Goal: Task Accomplishment & Management: Complete application form

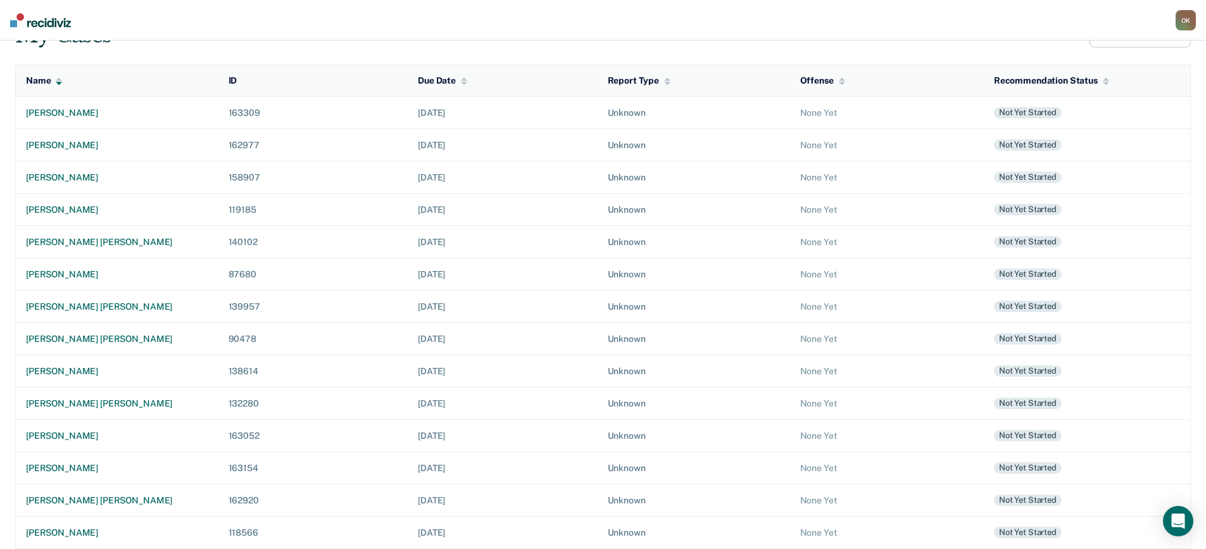
scroll to position [124, 0]
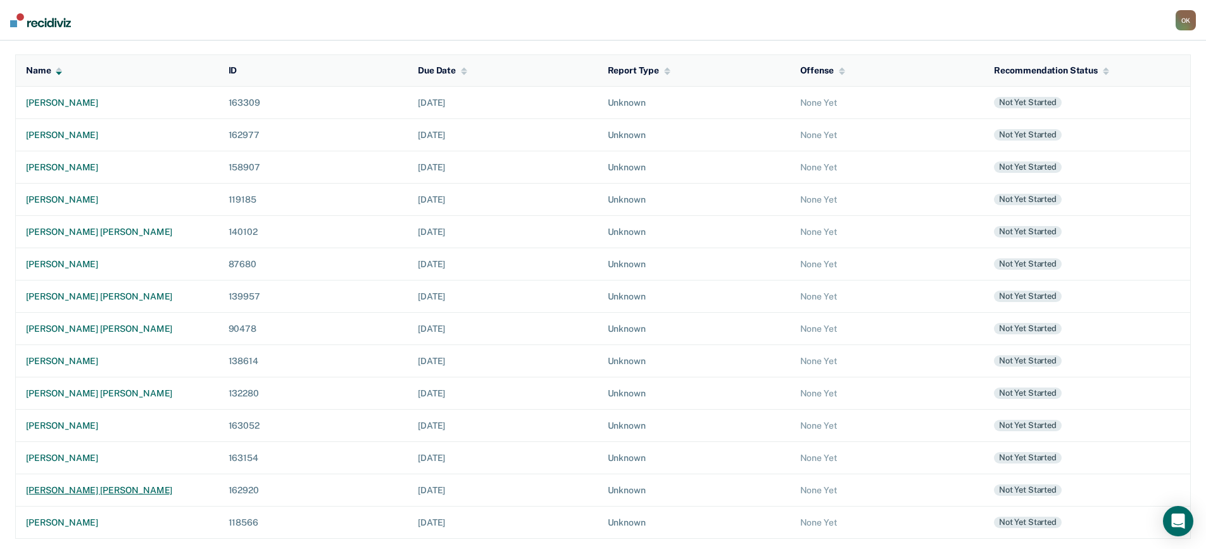
click at [104, 490] on div "[PERSON_NAME] [PERSON_NAME]" at bounding box center [117, 490] width 182 height 11
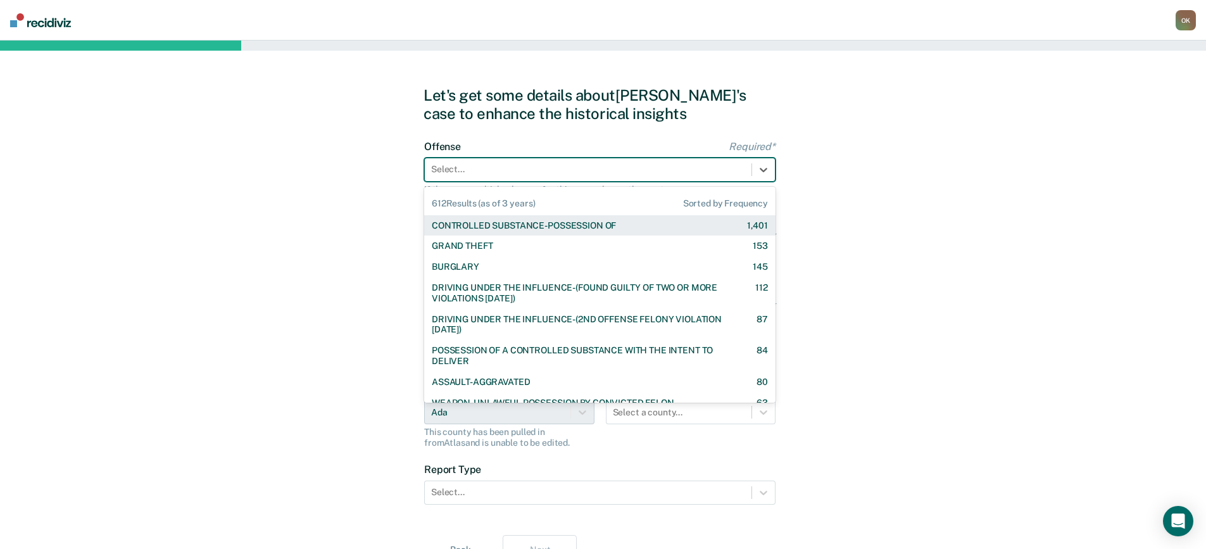
click at [703, 167] on div at bounding box center [588, 169] width 314 height 13
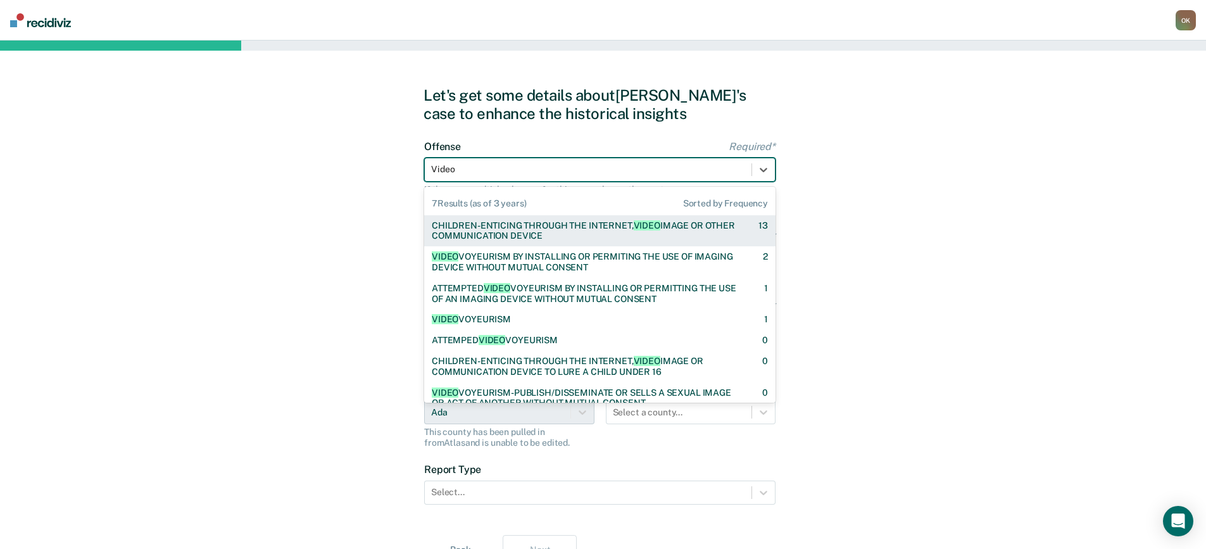
type input "Video V"
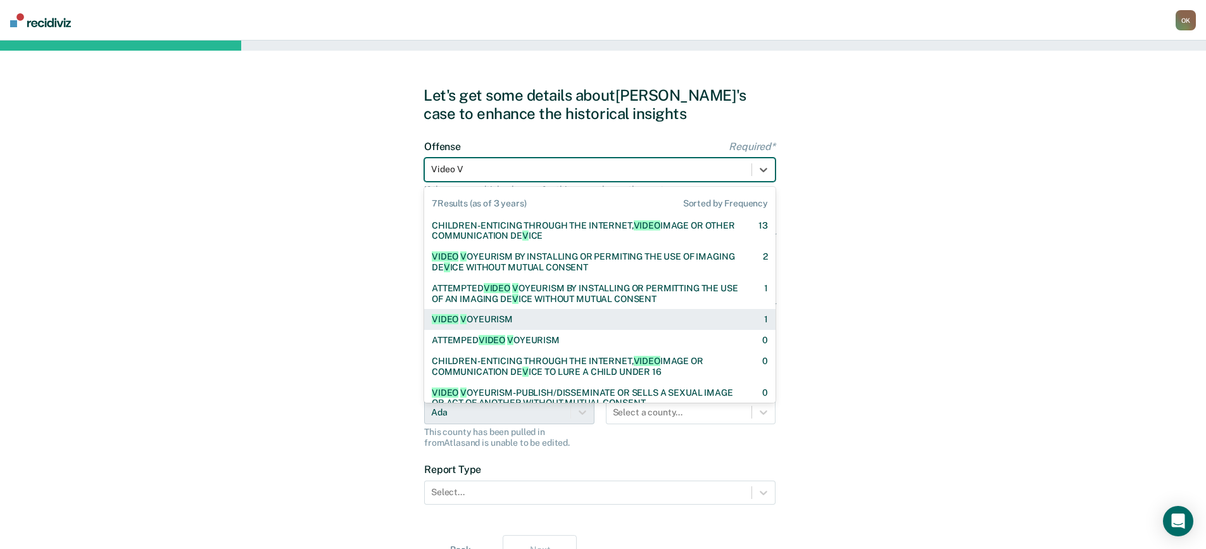
click at [458, 321] on div "VIDEO V OYEURISM" at bounding box center [472, 319] width 81 height 11
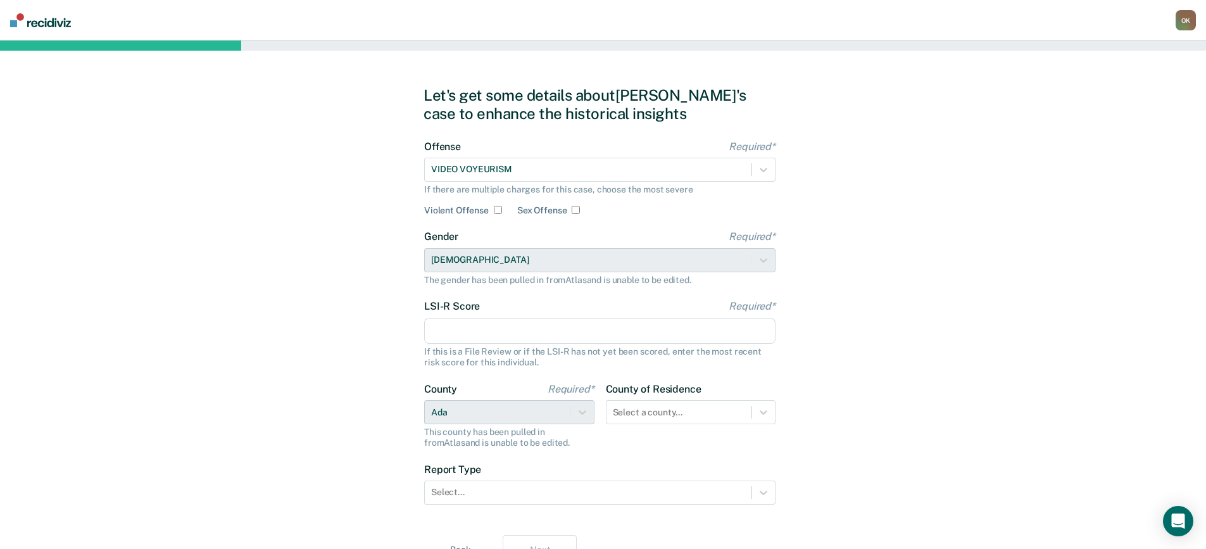
drag, startPoint x: 518, startPoint y: 331, endPoint x: 542, endPoint y: 328, distance: 24.3
click at [518, 331] on input "LSI-R Score Required*" at bounding box center [599, 331] width 351 height 27
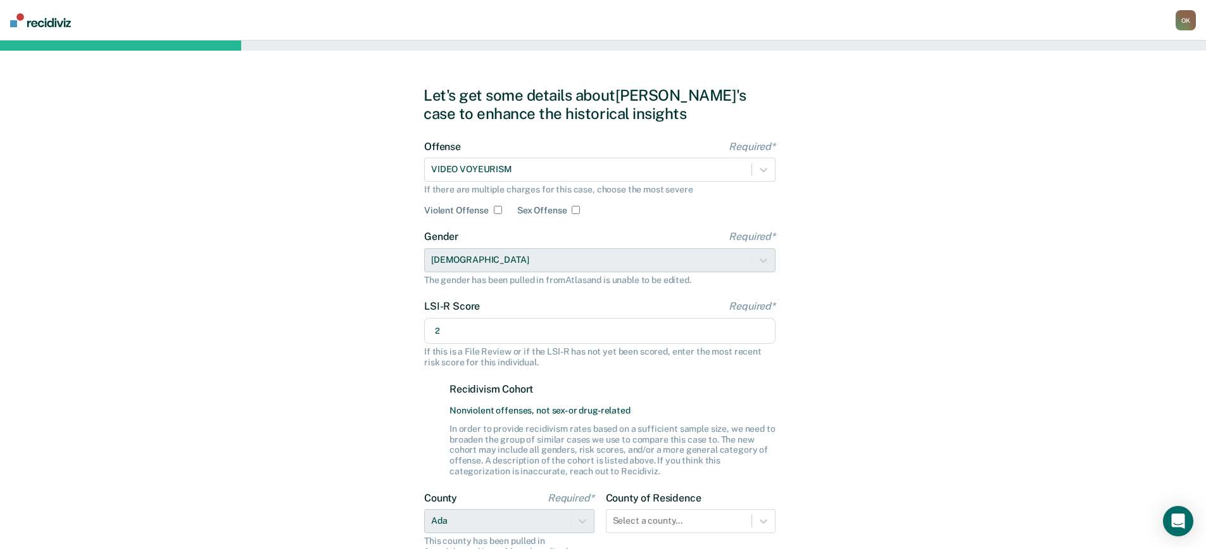
type input "2"
click at [832, 390] on div "Let's get some details about [PERSON_NAME]'s case to enhance the historical ins…" at bounding box center [603, 380] width 1206 height 679
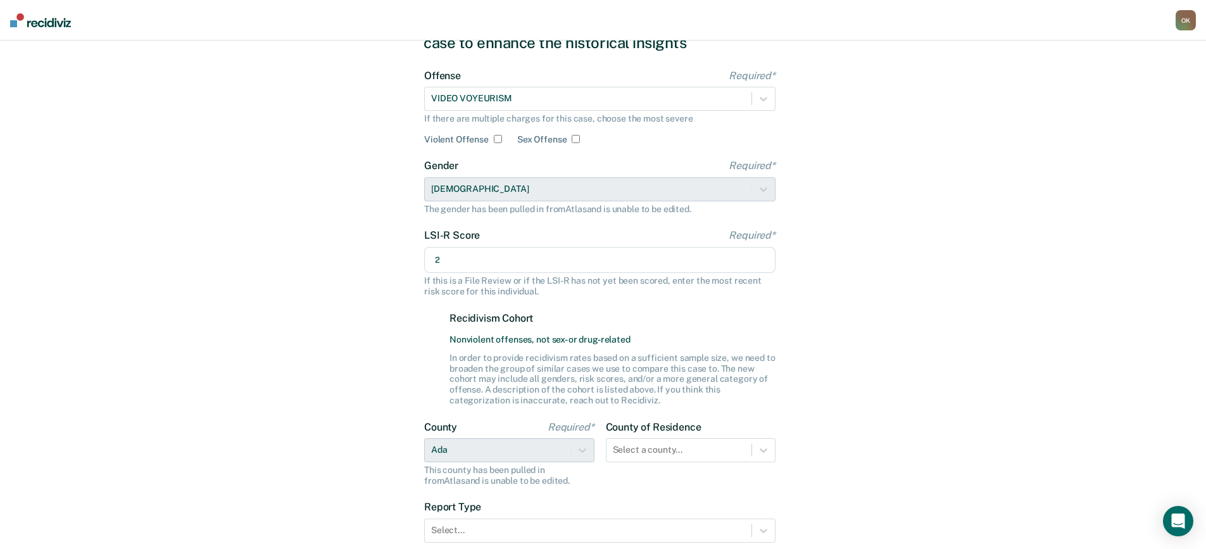
scroll to position [127, 0]
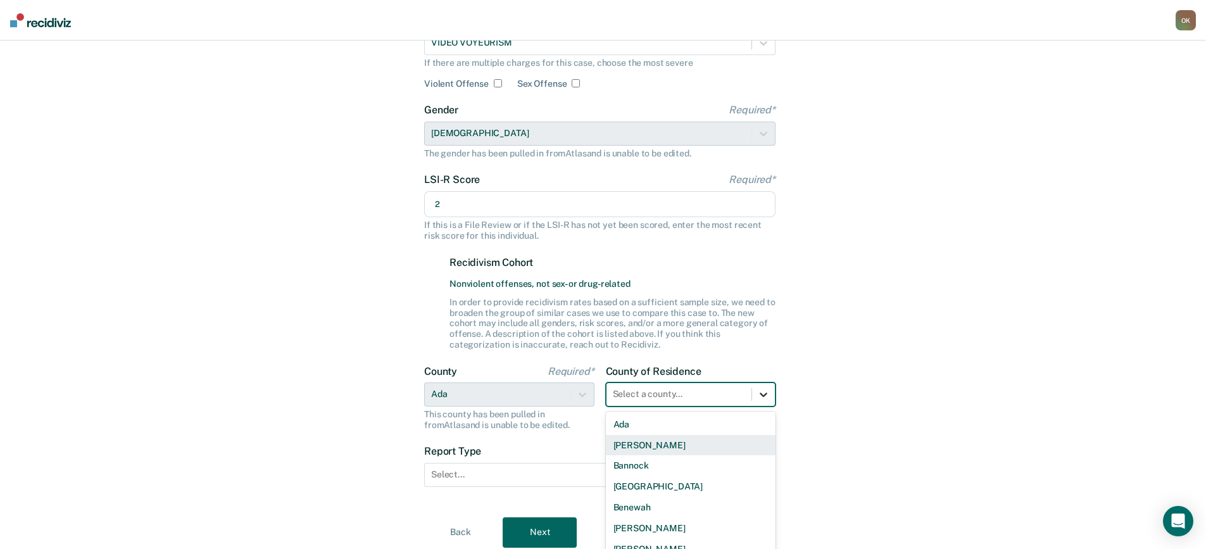
click at [763, 396] on div "44 results available. Use Up and Down to choose options, press Enter to select …" at bounding box center [691, 394] width 170 height 24
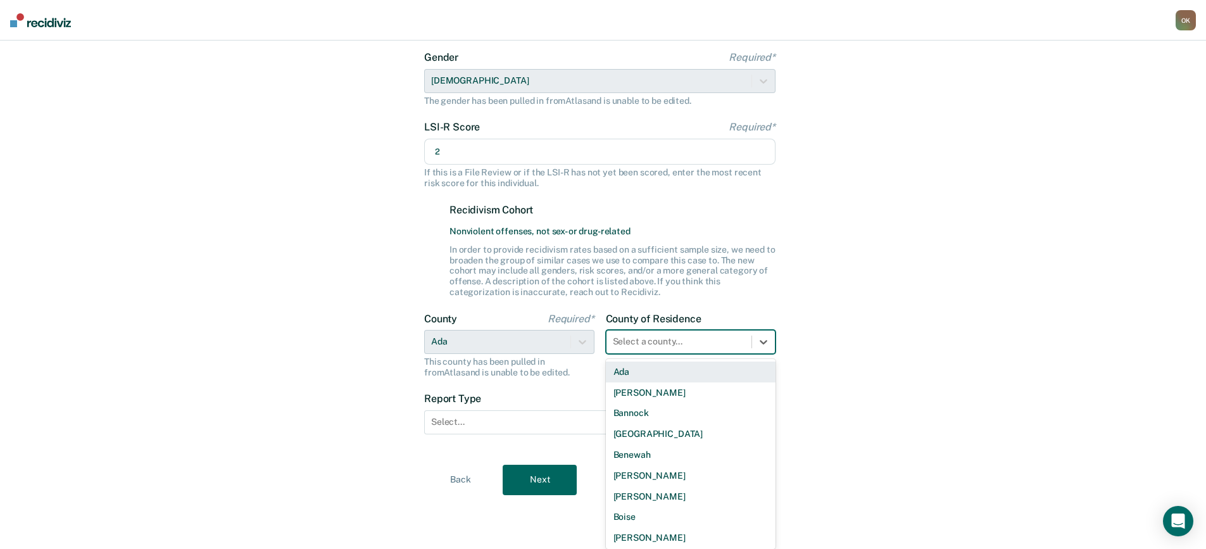
click at [670, 374] on div "Ada" at bounding box center [691, 371] width 170 height 21
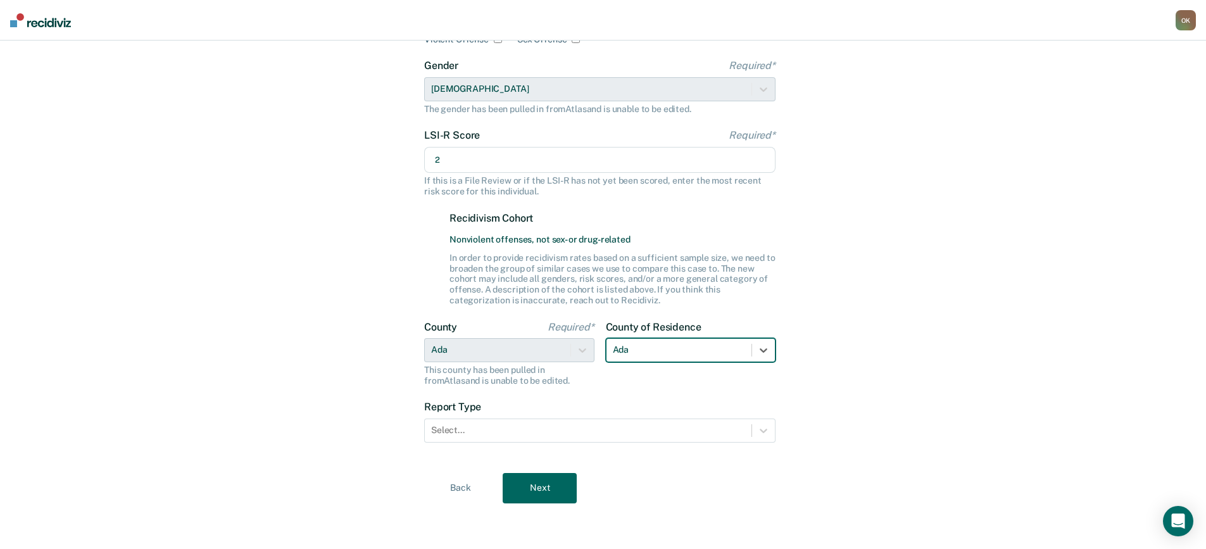
scroll to position [171, 0]
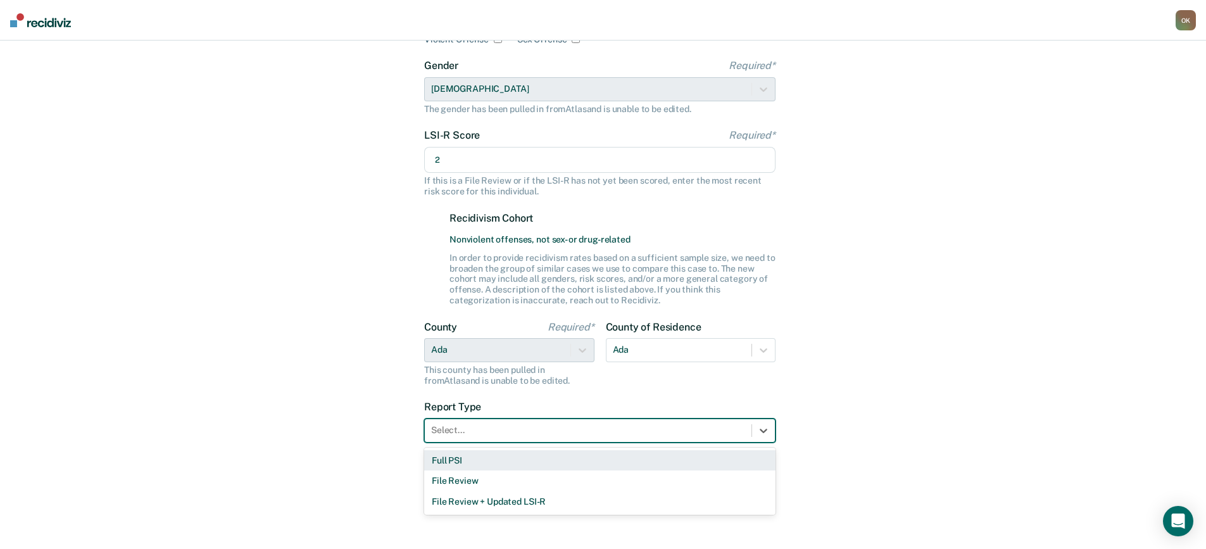
click at [708, 428] on div at bounding box center [588, 430] width 314 height 13
click at [682, 458] on div "Full PSI" at bounding box center [599, 460] width 351 height 21
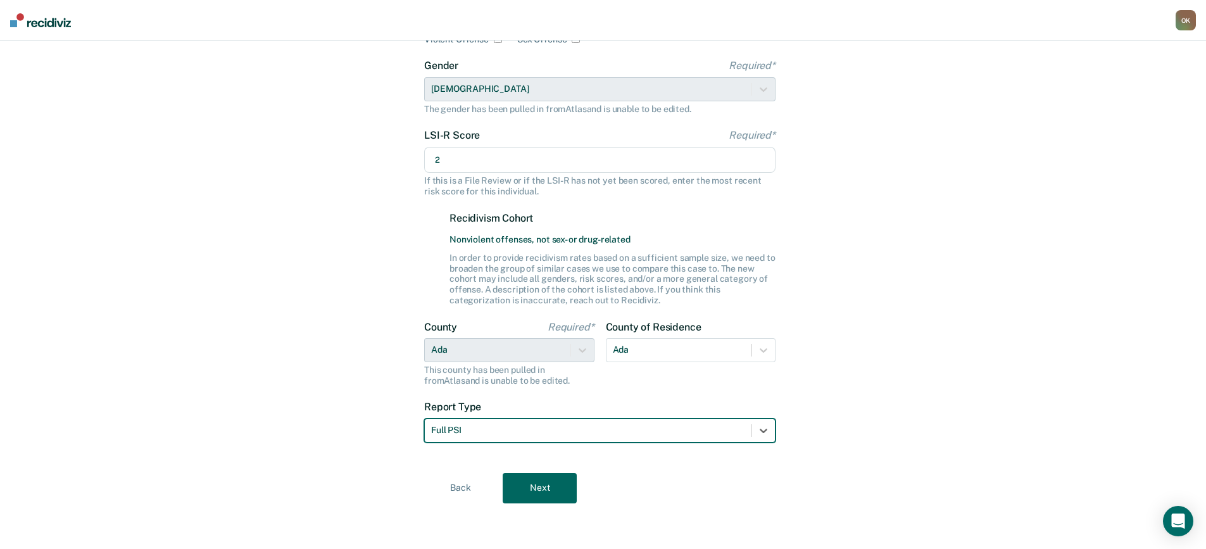
click at [548, 481] on button "Next" at bounding box center [540, 488] width 74 height 30
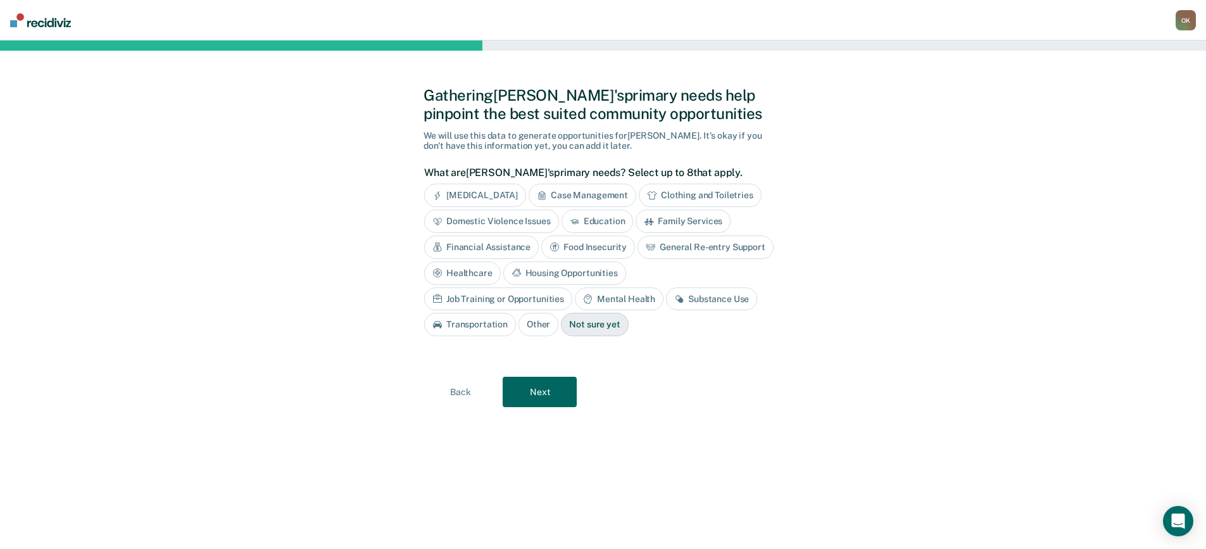
scroll to position [0, 0]
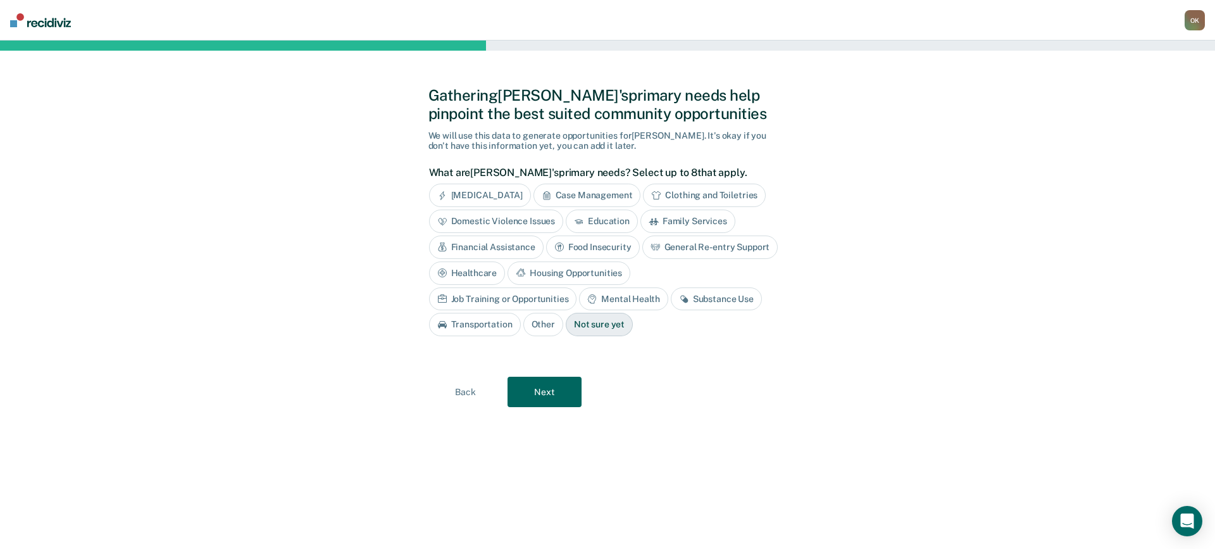
click at [513, 222] on div "Domestic Violence Issues" at bounding box center [496, 221] width 135 height 23
click at [533, 391] on button "Next" at bounding box center [545, 392] width 74 height 30
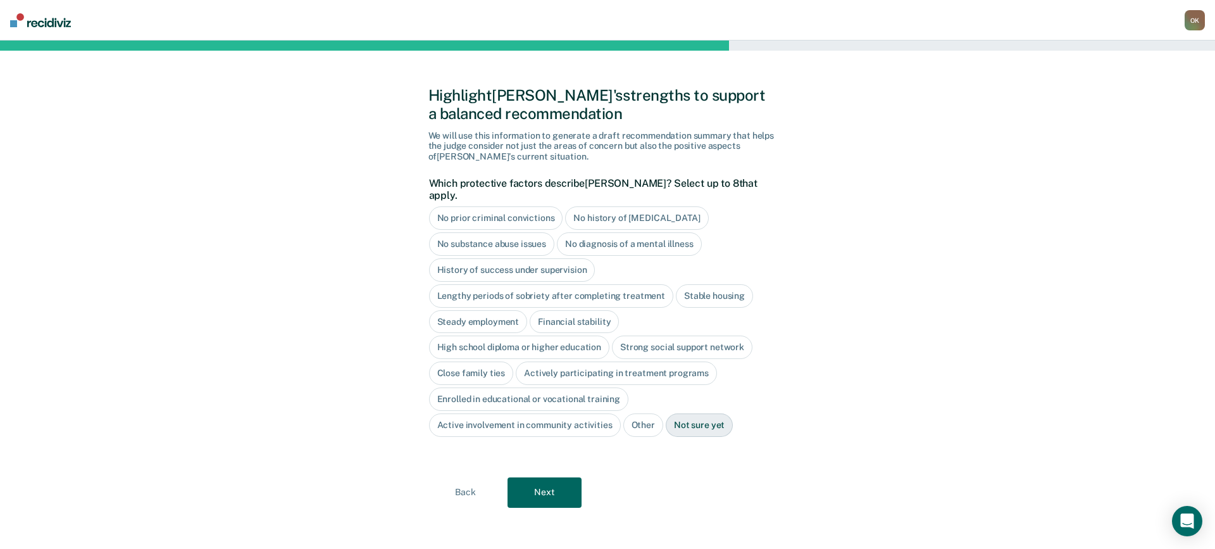
click at [522, 206] on div "No prior criminal convictions" at bounding box center [496, 217] width 134 height 23
click at [636, 208] on div "No history of [MEDICAL_DATA]" at bounding box center [651, 217] width 143 height 23
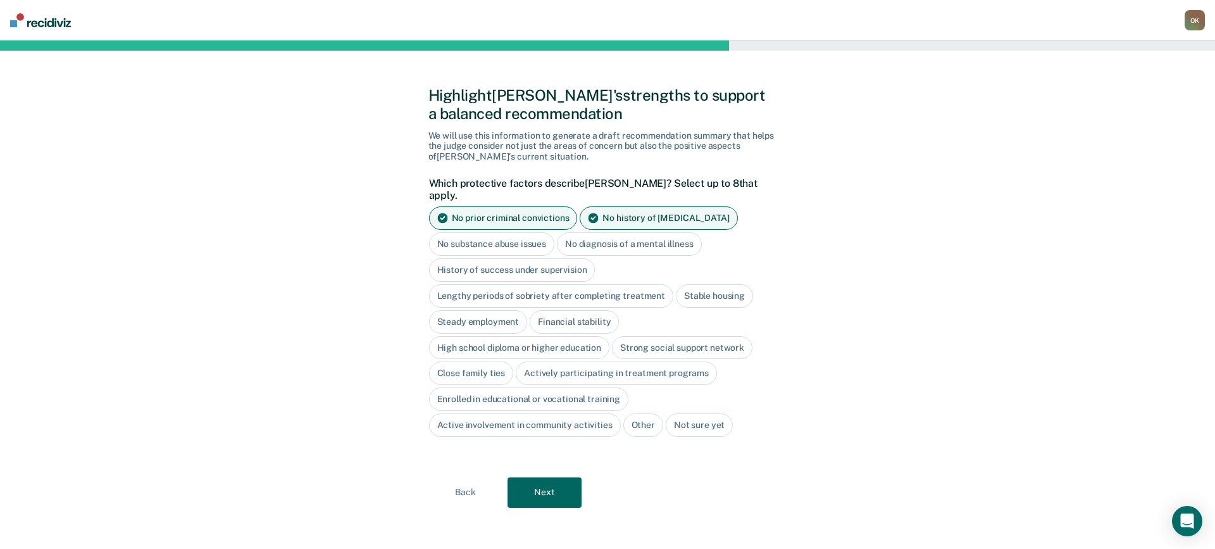
click at [480, 234] on div "No substance abuse issues" at bounding box center [492, 243] width 126 height 23
click at [603, 233] on div "No diagnosis of a mental illness" at bounding box center [644, 243] width 145 height 23
click at [698, 284] on div "Stable housing" at bounding box center [714, 295] width 77 height 23
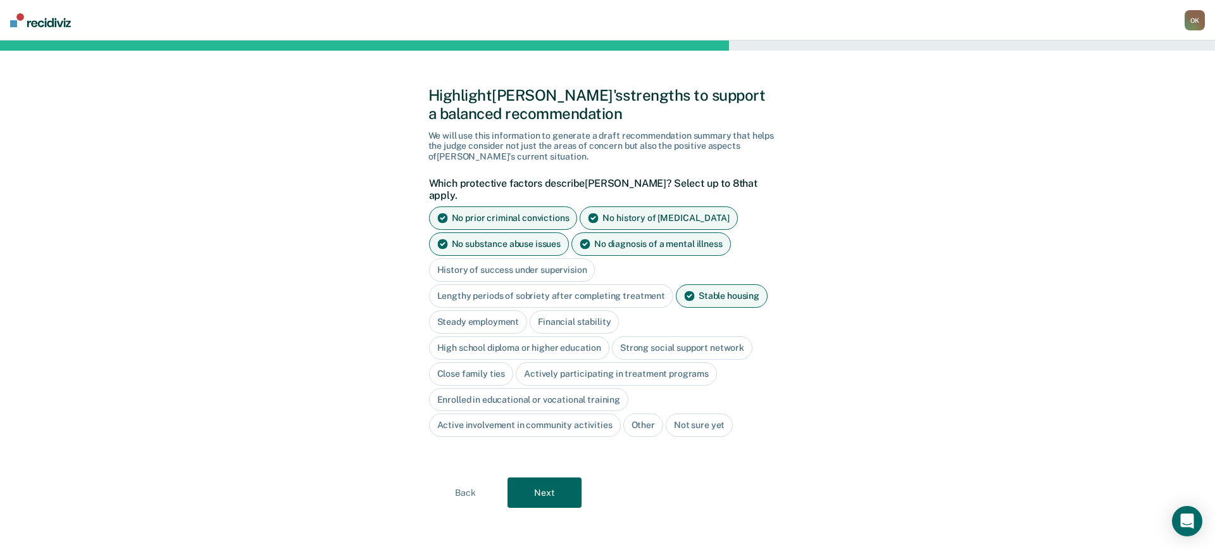
click at [490, 311] on div "Steady employment" at bounding box center [478, 321] width 99 height 23
click at [584, 310] on div "Financial stability" at bounding box center [588, 321] width 89 height 23
click at [513, 336] on div "High school diploma or higher education" at bounding box center [519, 347] width 181 height 23
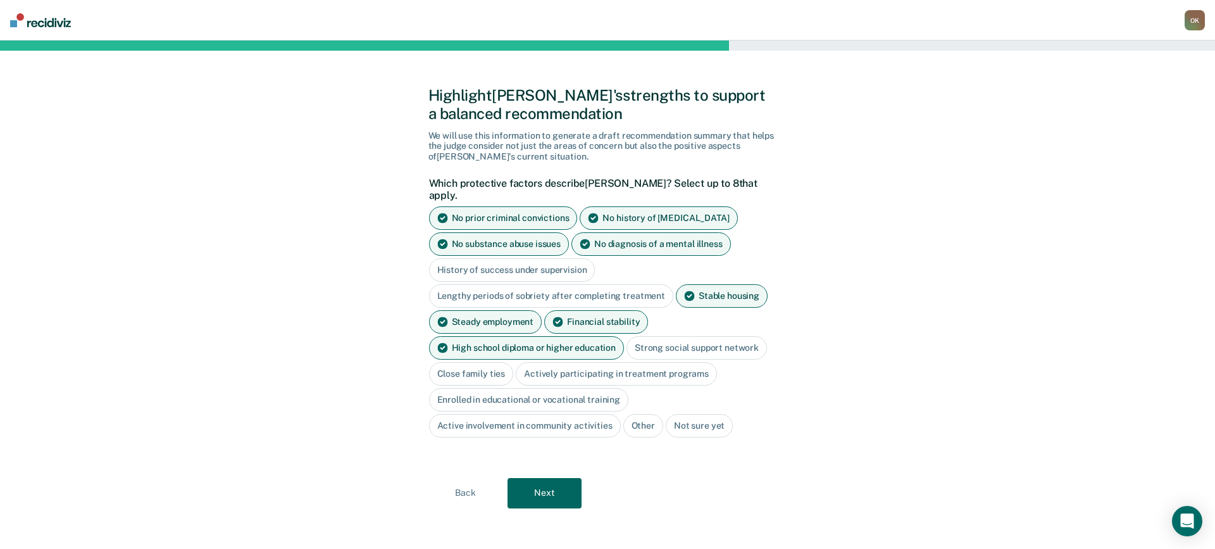
click at [660, 339] on div "Strong social support network" at bounding box center [697, 347] width 141 height 23
click at [701, 336] on div "Strong social support network" at bounding box center [697, 347] width 141 height 23
click at [665, 341] on div "Strong social support network" at bounding box center [697, 347] width 141 height 23
click at [705, 336] on div "Strong social support network" at bounding box center [697, 347] width 141 height 23
click at [713, 336] on div "Strong social support network" at bounding box center [697, 347] width 141 height 23
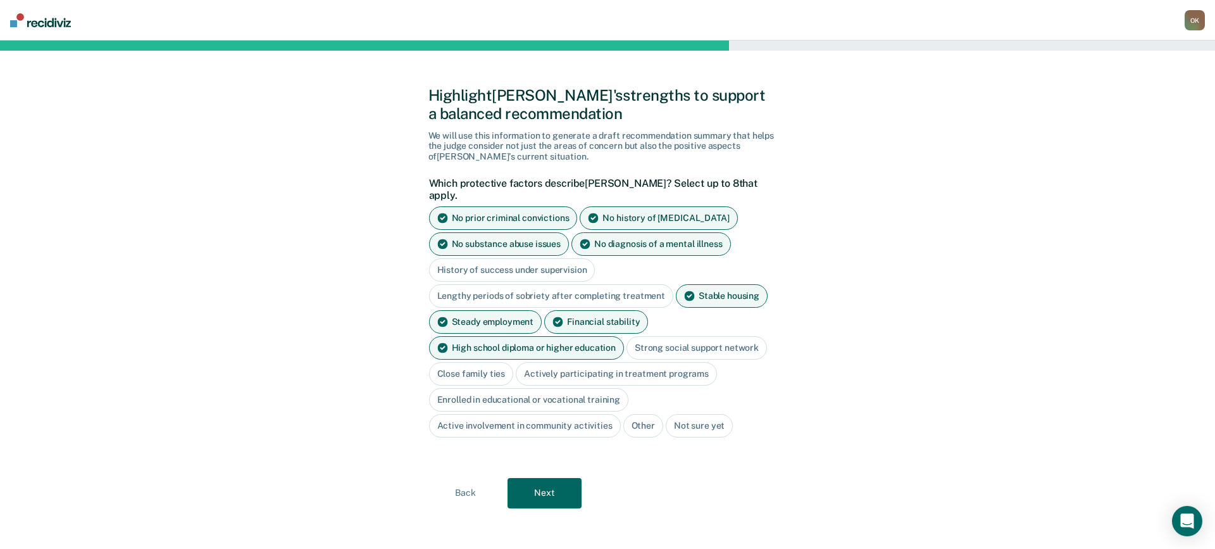
click at [480, 362] on div "Close family ties" at bounding box center [471, 373] width 85 height 23
click at [560, 362] on div "Actively participating in treatment programs" at bounding box center [616, 373] width 201 height 23
click at [694, 336] on div "Strong social support network" at bounding box center [697, 347] width 141 height 23
click at [477, 363] on div "Close family ties" at bounding box center [471, 373] width 85 height 23
click at [540, 364] on div "Actively participating in treatment programs" at bounding box center [616, 373] width 201 height 23
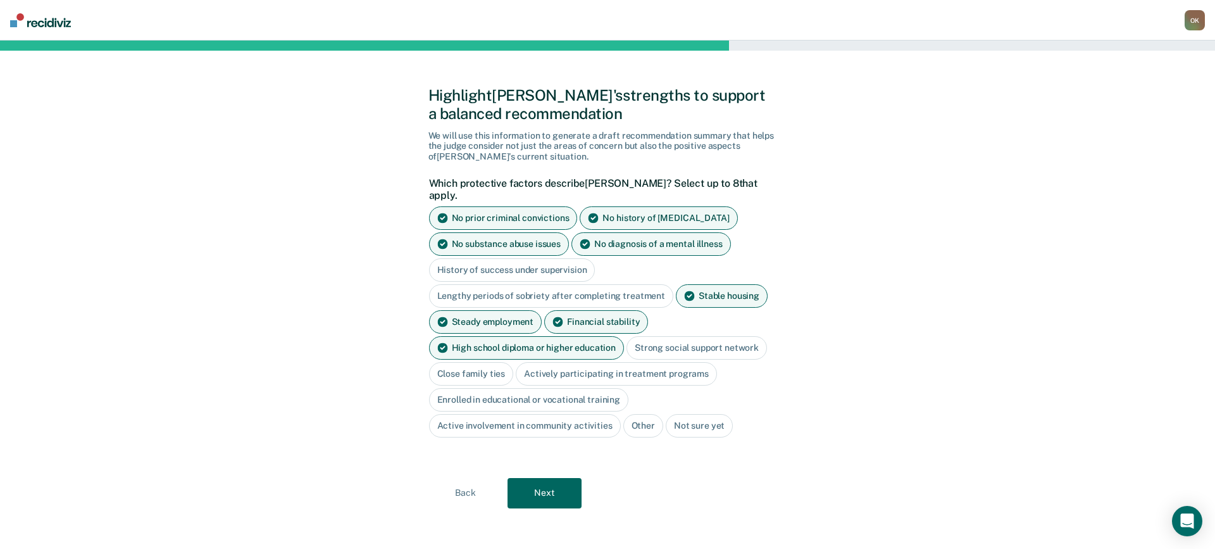
click at [518, 415] on div "Active involvement in community activities" at bounding box center [525, 425] width 192 height 23
click at [678, 207] on div "No history of [MEDICAL_DATA]" at bounding box center [659, 217] width 158 height 23
click at [679, 337] on div "Strong social support network" at bounding box center [697, 347] width 141 height 23
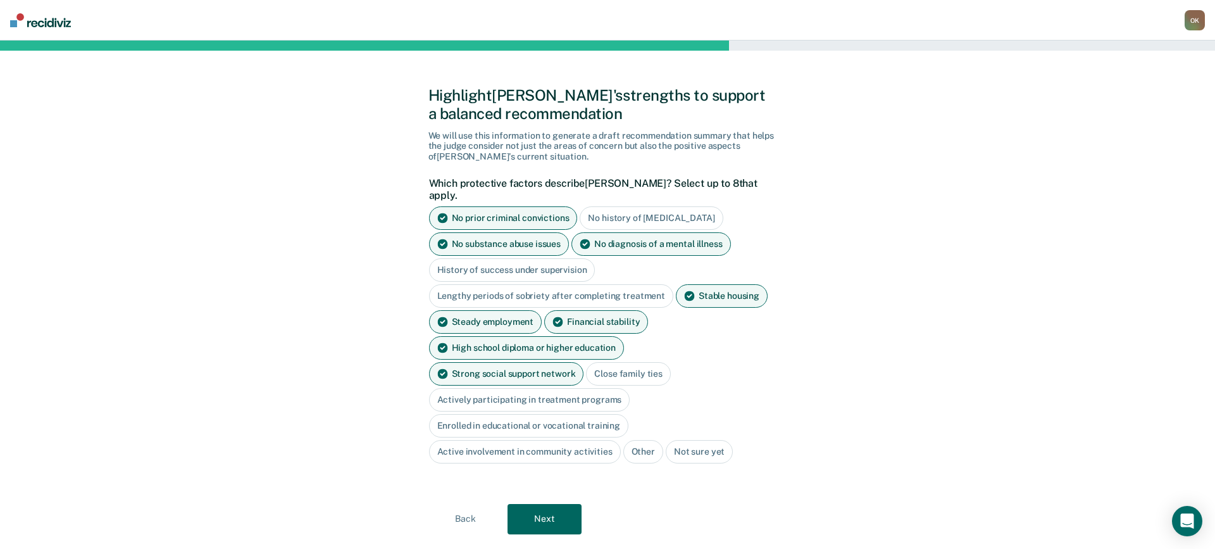
click at [546, 504] on button "Next" at bounding box center [545, 519] width 74 height 30
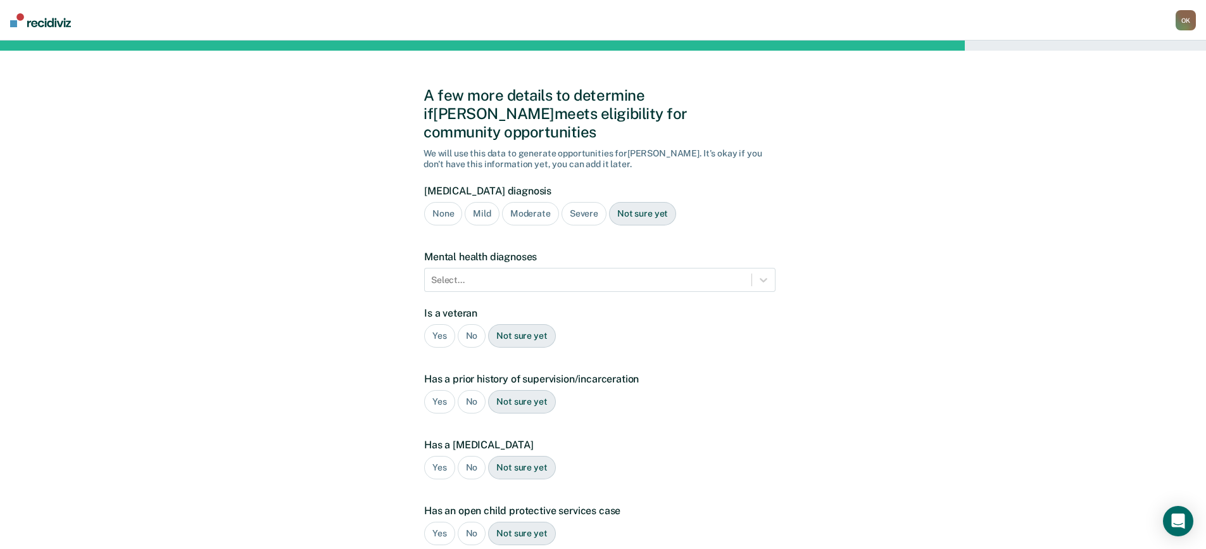
click at [446, 202] on div "None" at bounding box center [443, 213] width 38 height 23
click at [468, 324] on div "No" at bounding box center [472, 335] width 28 height 23
click at [473, 390] on div "No" at bounding box center [472, 401] width 28 height 23
click at [474, 456] on div "No" at bounding box center [472, 467] width 28 height 23
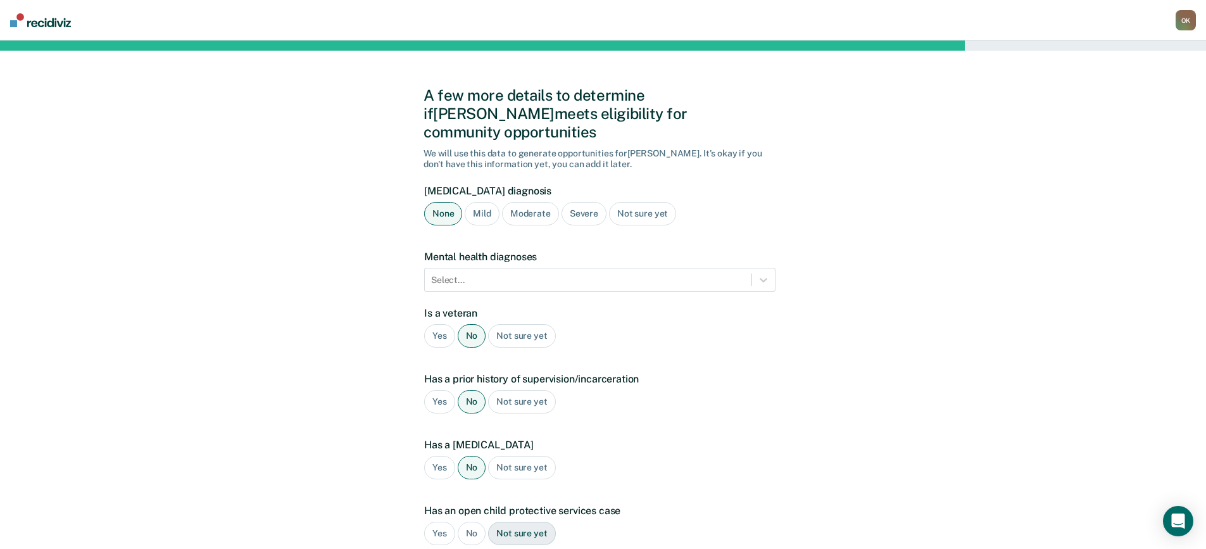
click at [468, 522] on div "No" at bounding box center [472, 533] width 28 height 23
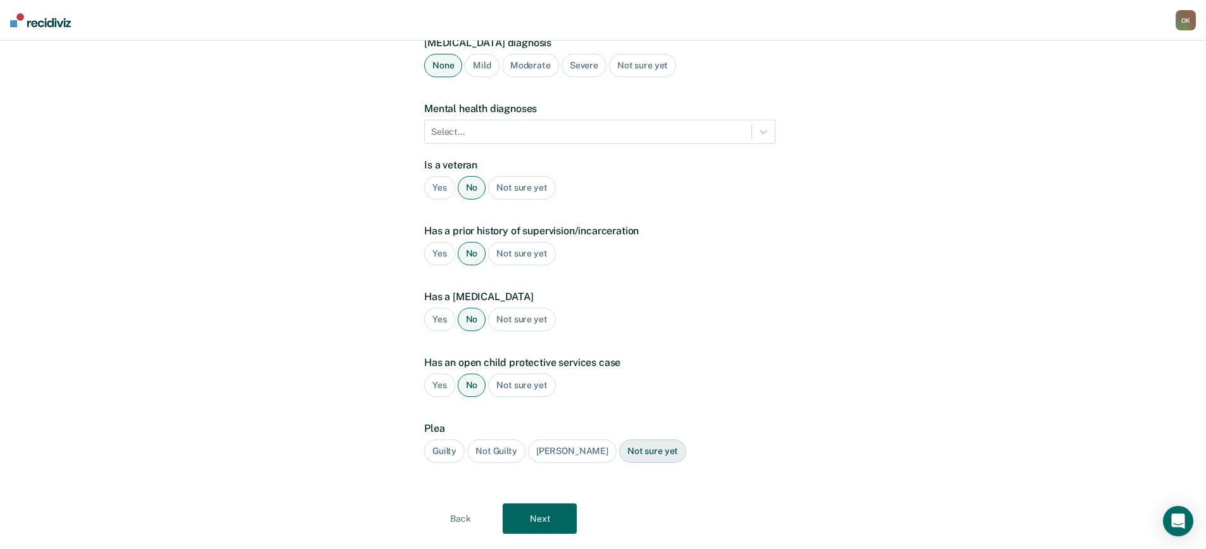
scroll to position [160, 0]
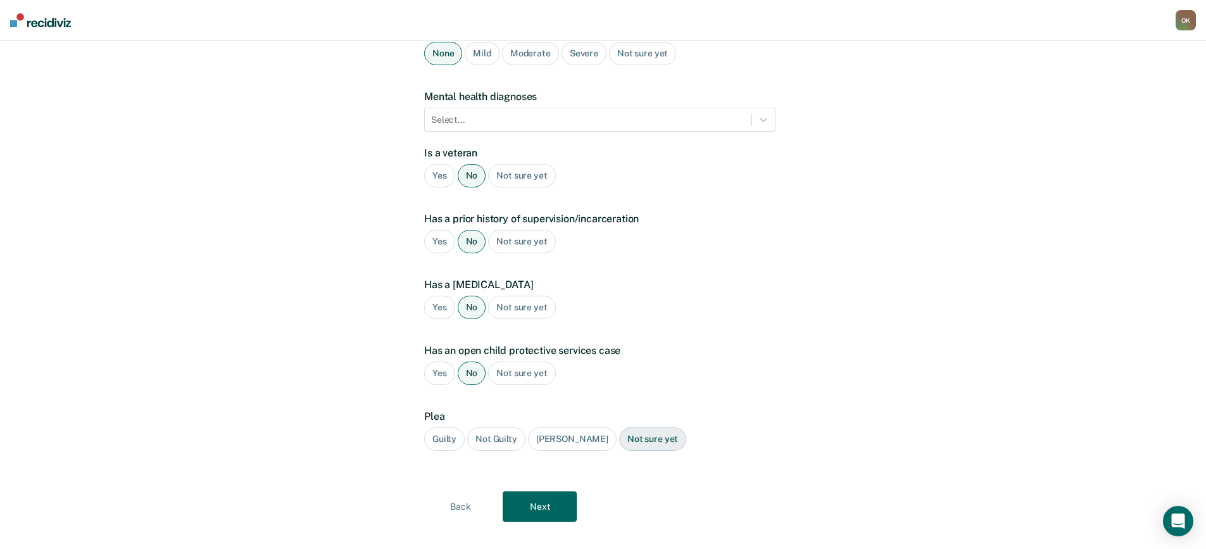
click at [445, 427] on div "Guilty" at bounding box center [444, 438] width 41 height 23
click at [539, 491] on button "Next" at bounding box center [540, 506] width 74 height 30
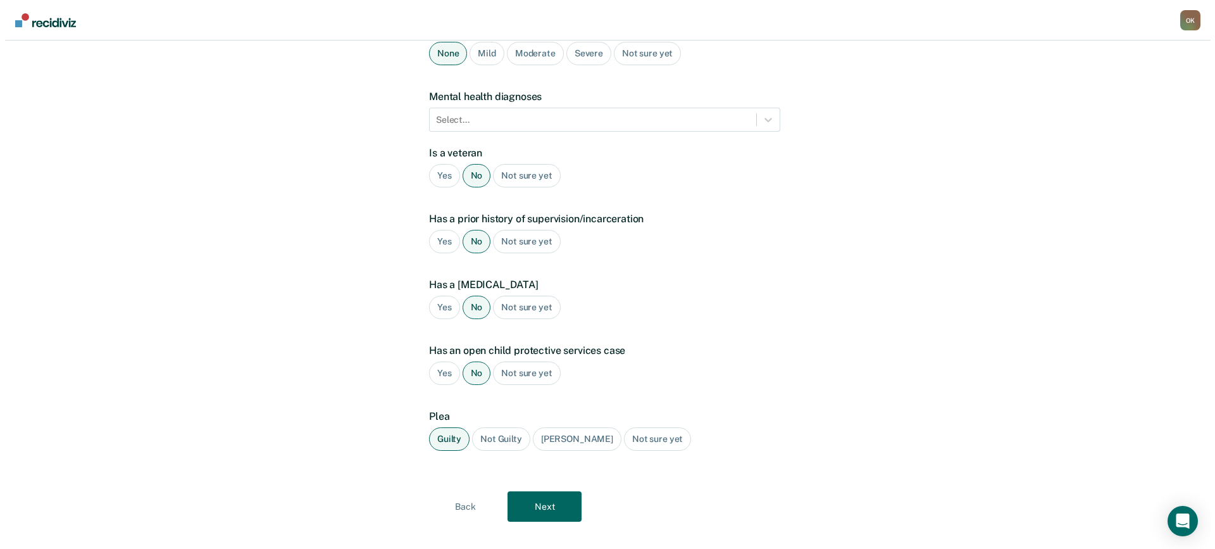
scroll to position [0, 0]
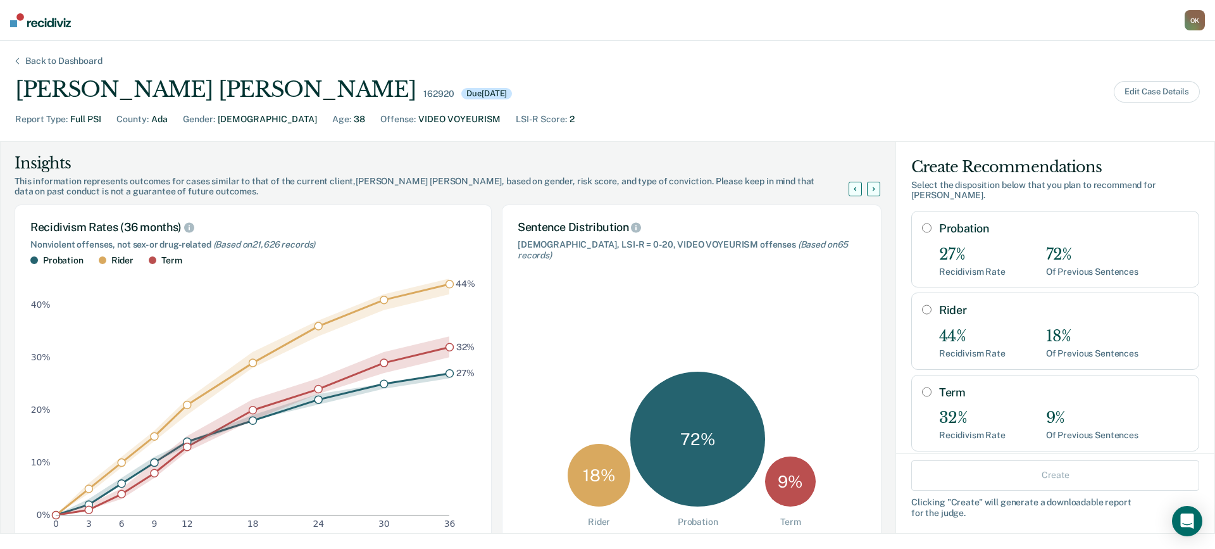
click at [922, 227] on input "Probation" at bounding box center [926, 228] width 9 height 10
radio input "true"
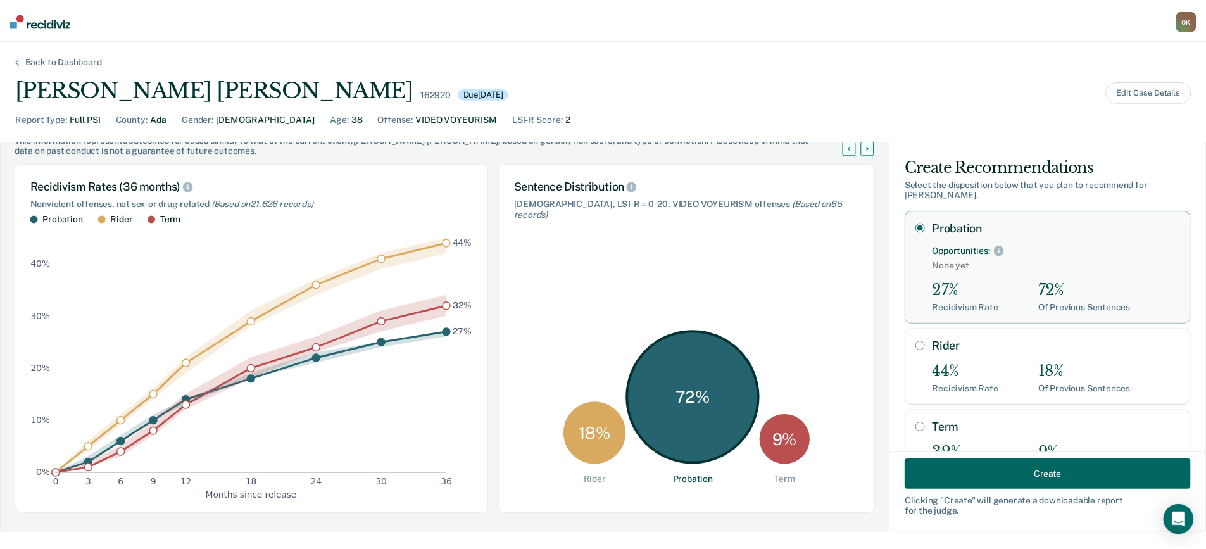
scroll to position [63, 0]
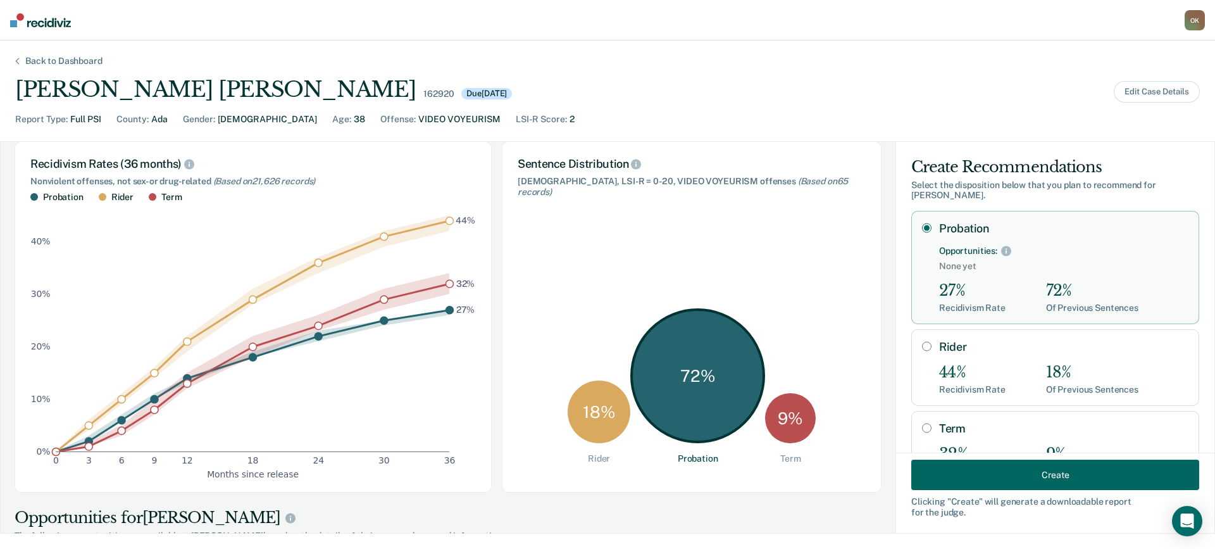
click at [1042, 470] on button "Create" at bounding box center [1056, 475] width 288 height 30
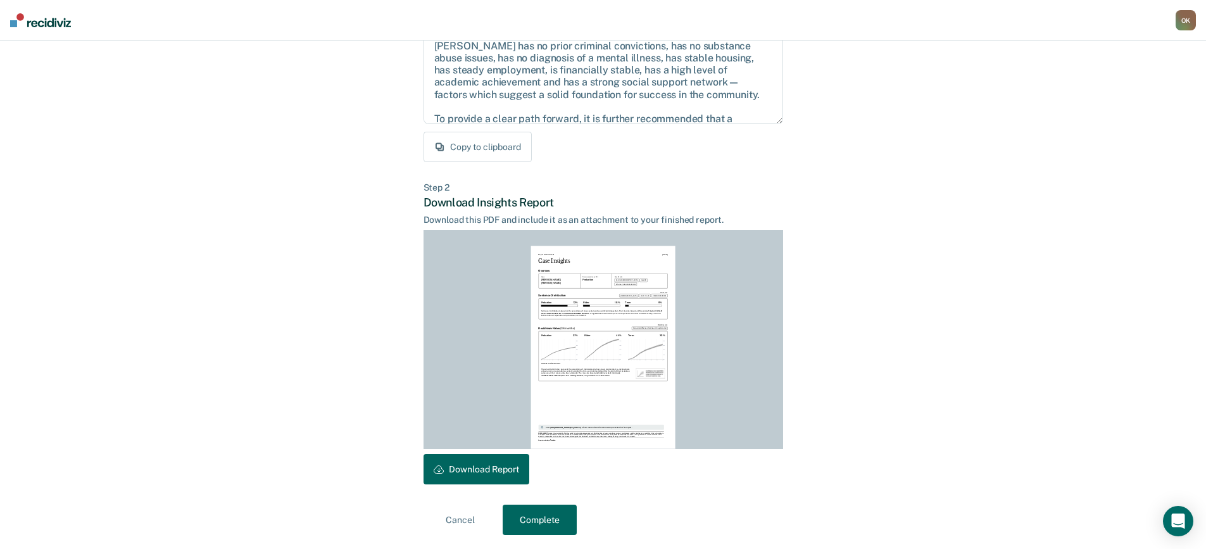
scroll to position [173, 0]
click at [470, 470] on button "Download Report" at bounding box center [477, 468] width 106 height 30
click at [541, 516] on button "Complete" at bounding box center [540, 518] width 74 height 30
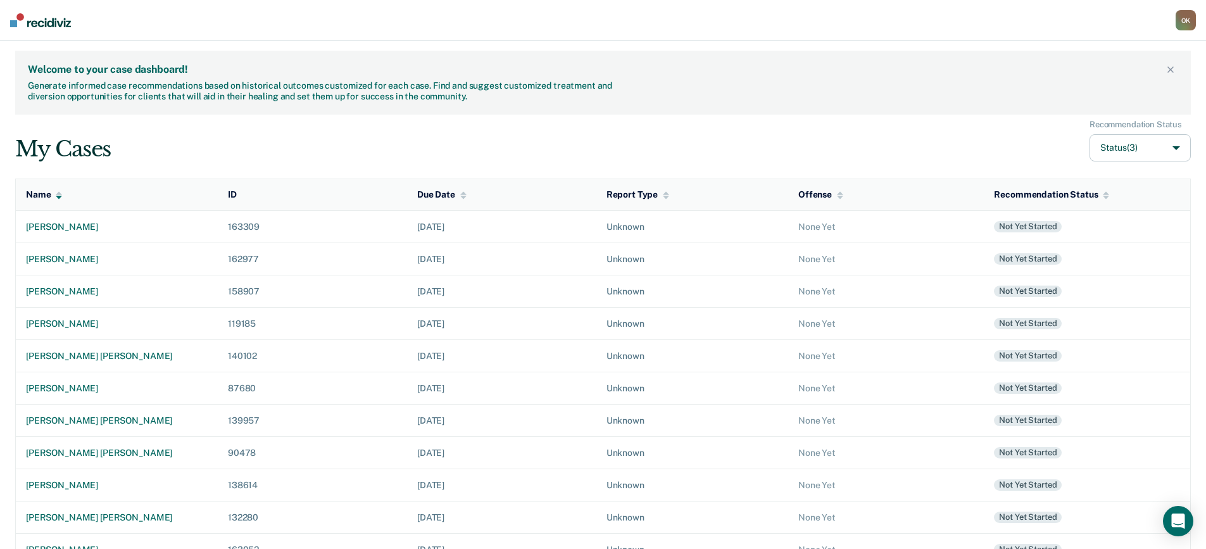
click at [1188, 20] on div "O K" at bounding box center [1186, 20] width 20 height 20
click at [1097, 82] on link "Log Out" at bounding box center [1133, 82] width 106 height 11
